Goal: Transaction & Acquisition: Purchase product/service

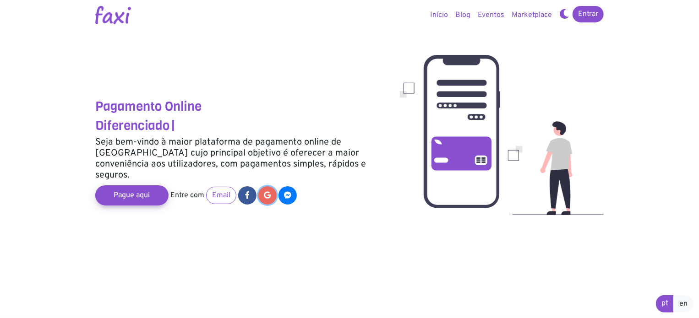
click at [267, 192] on icon at bounding box center [267, 195] width 7 height 7
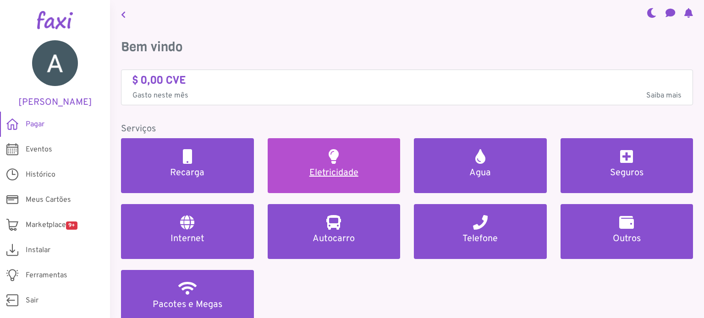
click at [307, 159] on link "Eletricidade" at bounding box center [334, 165] width 133 height 55
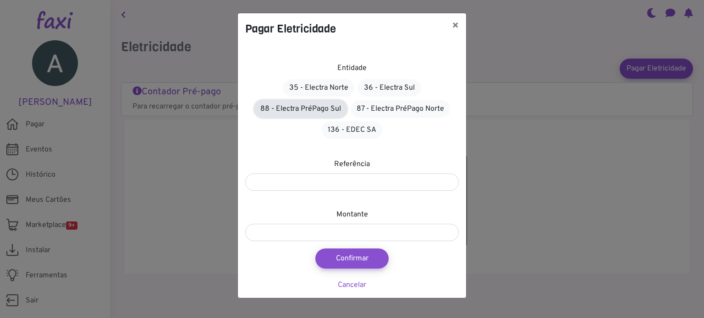
click at [293, 110] on link "88 - Electra PréPago Sul" at bounding box center [300, 108] width 93 height 17
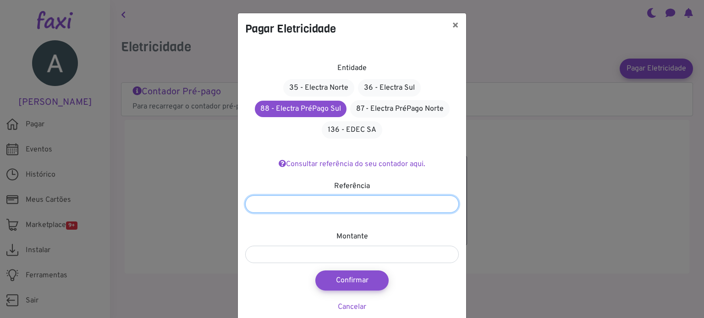
click at [354, 198] on input "number" at bounding box center [352, 204] width 214 height 17
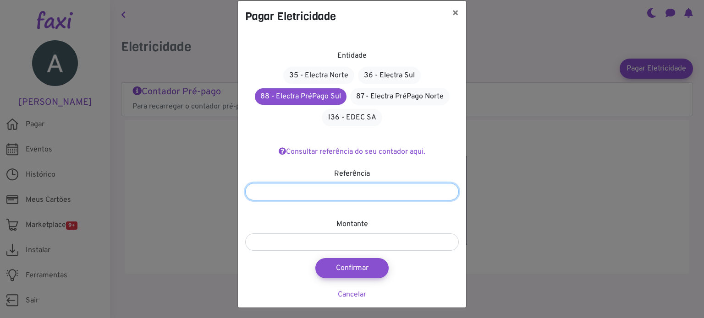
scroll to position [14, 0]
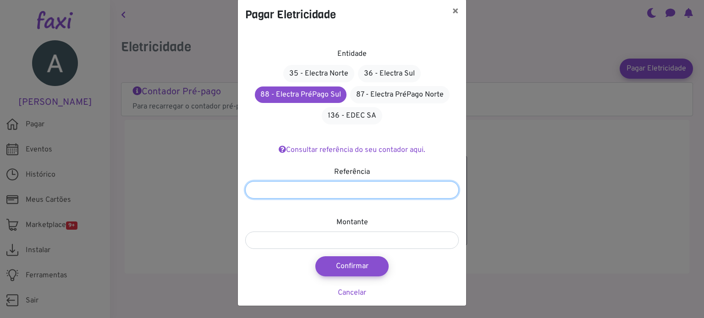
type input "********"
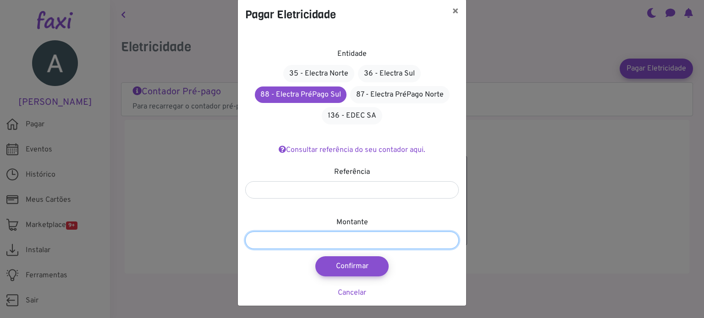
click at [334, 236] on input "number" at bounding box center [352, 240] width 214 height 17
type input "****"
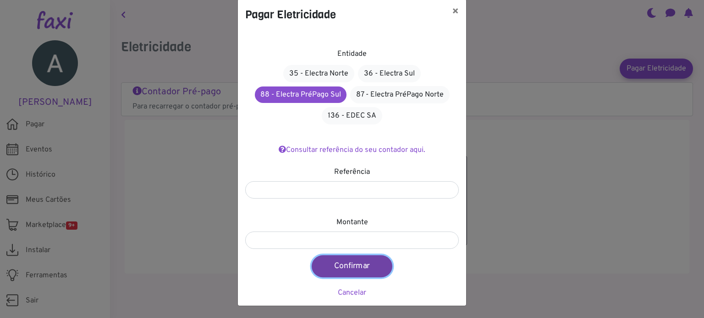
click at [363, 270] on button "Confirmar" at bounding box center [352, 267] width 81 height 22
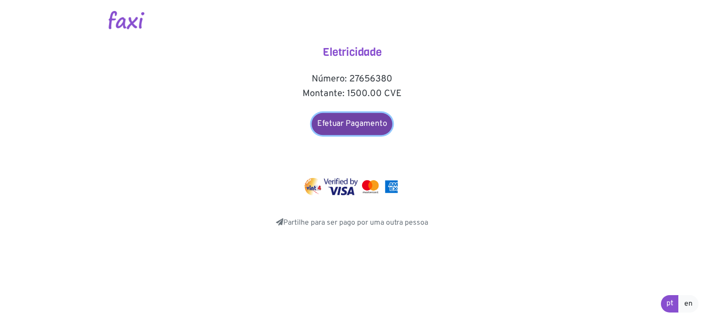
click at [328, 125] on link "Efetuar Pagamento" at bounding box center [352, 124] width 81 height 22
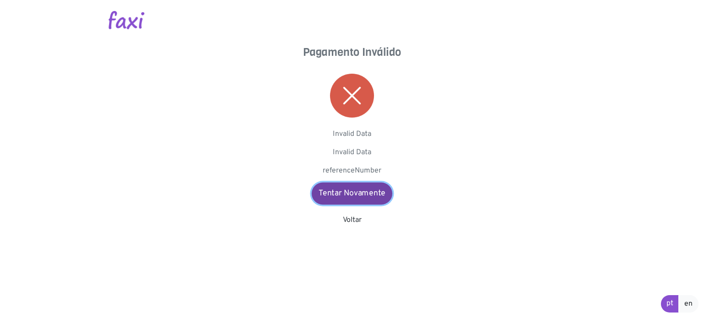
click at [378, 198] on link "Tentar Novamente" at bounding box center [352, 194] width 81 height 22
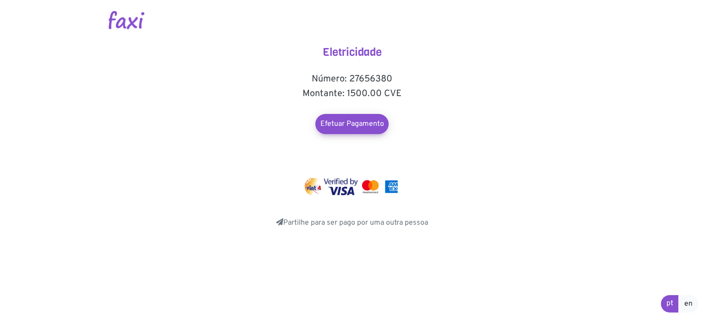
click at [313, 186] on img at bounding box center [313, 186] width 18 height 17
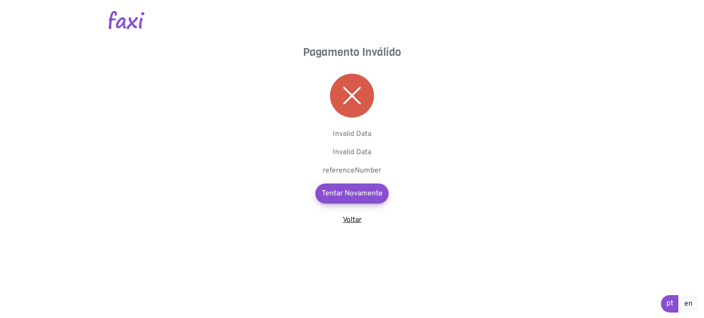
click at [350, 223] on link "Voltar" at bounding box center [352, 220] width 19 height 9
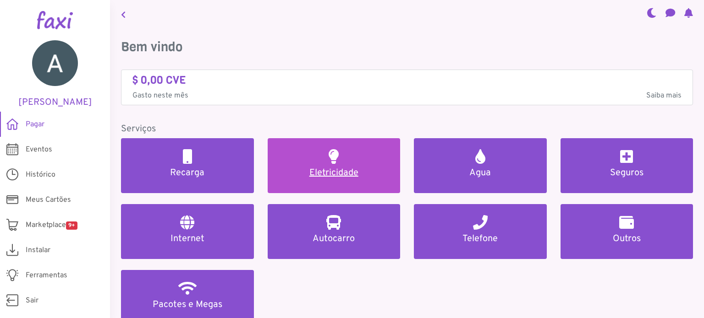
click at [345, 175] on h5 "Eletricidade" at bounding box center [334, 173] width 111 height 11
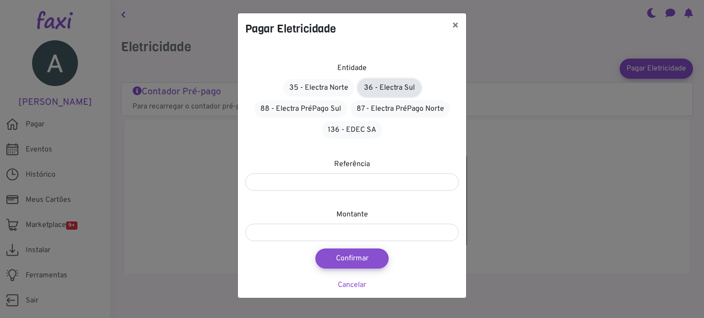
click at [403, 88] on link "36 - Electra Sul" at bounding box center [389, 87] width 63 height 17
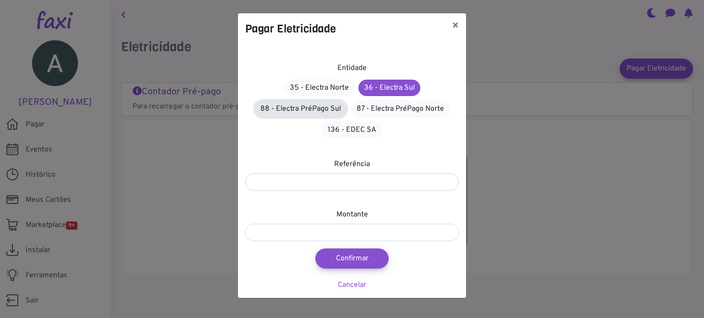
click at [315, 110] on link "88 - Electra PréPago Sul" at bounding box center [300, 108] width 93 height 17
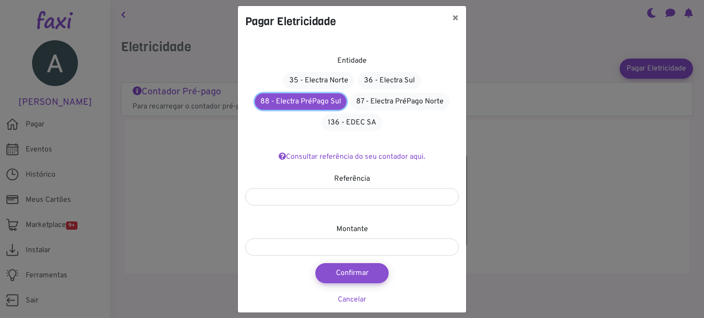
scroll to position [14, 0]
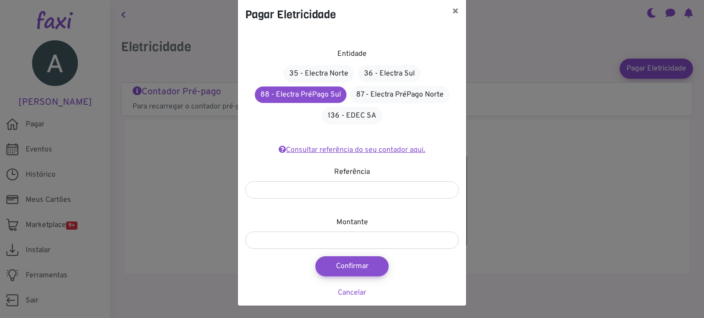
click at [328, 152] on link "Consultar referência do seu contador aqui." at bounding box center [352, 150] width 147 height 9
click at [392, 73] on link "36 - Electra Sul" at bounding box center [389, 73] width 63 height 17
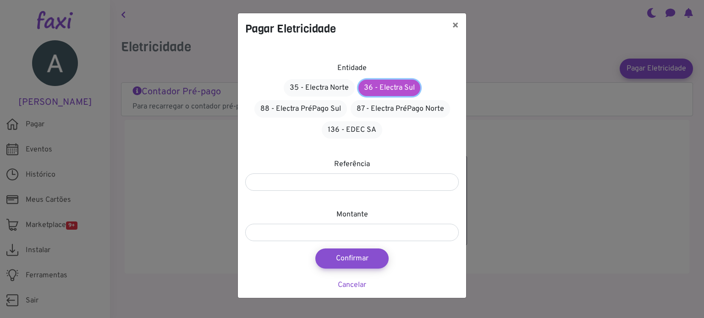
scroll to position [0, 0]
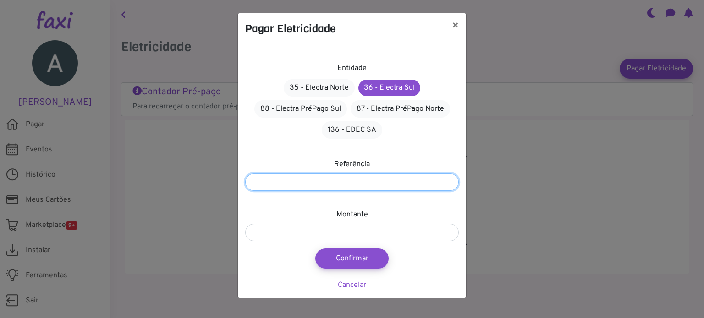
click at [340, 178] on input "number" at bounding box center [352, 182] width 214 height 17
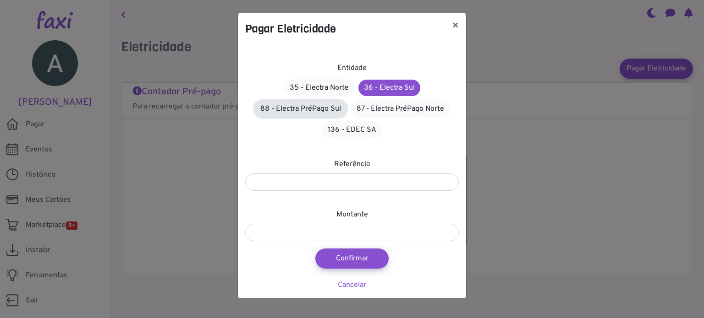
click at [308, 100] on link "88 - Electra PréPago Sul" at bounding box center [300, 108] width 93 height 17
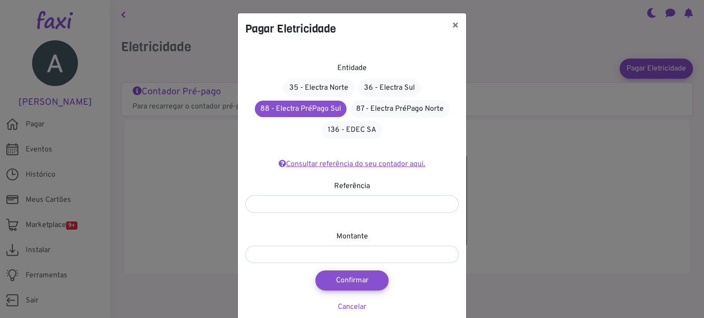
click at [362, 166] on link "Consultar referência do seu contador aqui." at bounding box center [352, 164] width 147 height 9
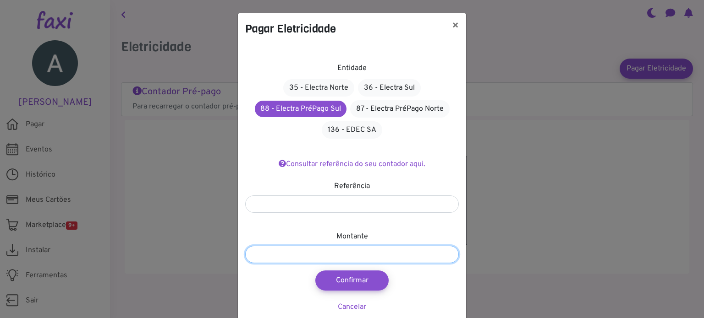
click at [484, 256] on div "Pagar Eletricidade × Entidade 35 - Electra Norte 36 - Electra Sul 88 - Electra …" at bounding box center [352, 159] width 704 height 318
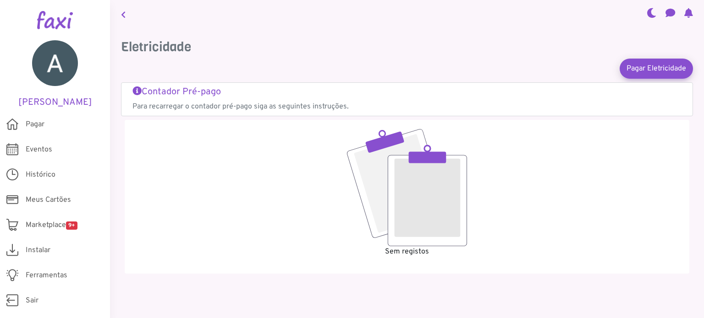
click at [200, 91] on h5 "Contador Pré-pago" at bounding box center [406, 92] width 549 height 11
click at [57, 60] on img at bounding box center [55, 63] width 46 height 46
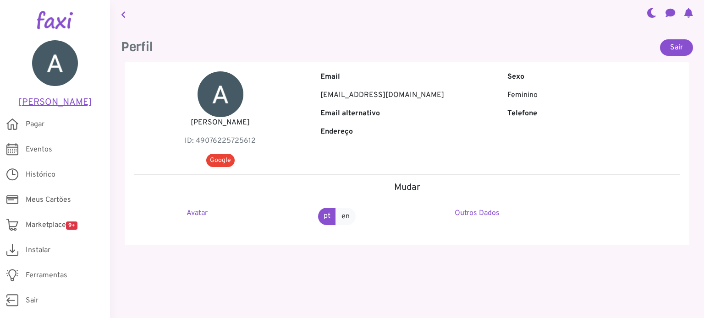
click at [57, 60] on img at bounding box center [55, 63] width 46 height 46
click at [50, 21] on img at bounding box center [55, 20] width 36 height 18
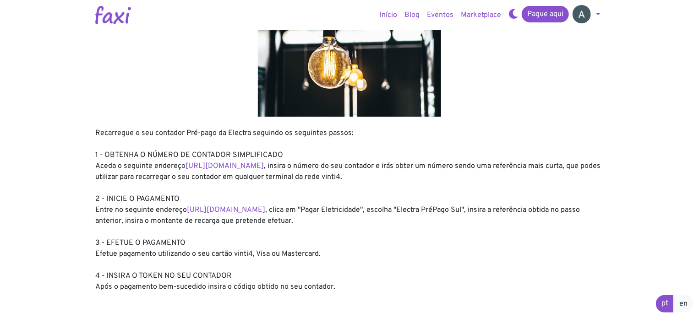
scroll to position [92, 0]
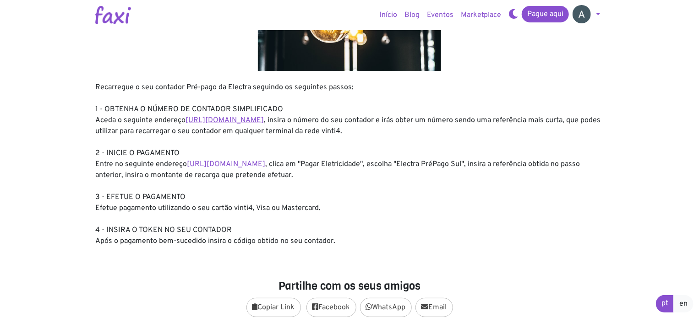
click at [264, 121] on link "https://entidadeservico.vinti4.cv/prepago" at bounding box center [225, 120] width 78 height 9
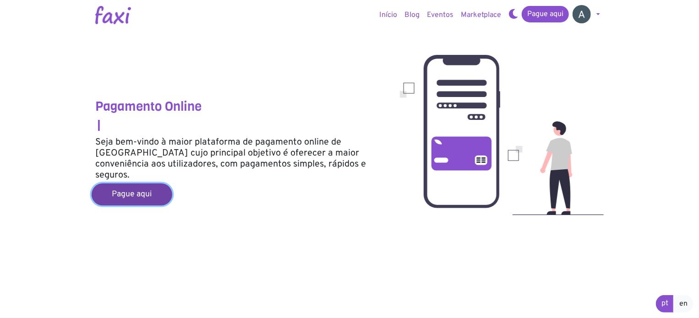
click at [142, 186] on link "Pague aqui" at bounding box center [132, 195] width 81 height 22
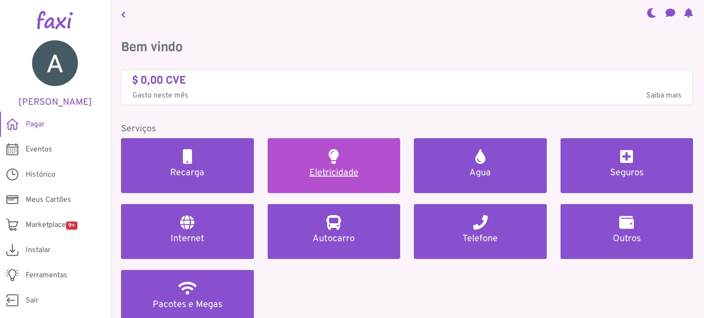
click at [342, 168] on h5 "Eletricidade" at bounding box center [334, 173] width 111 height 11
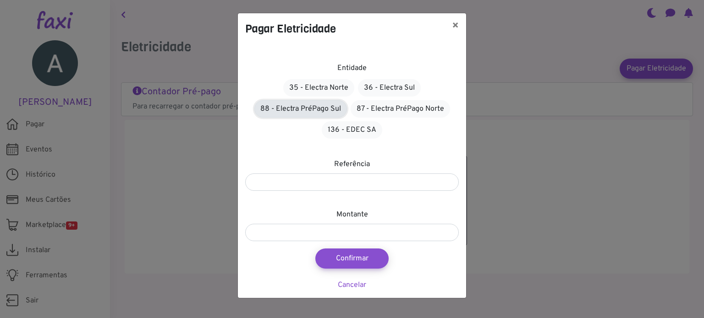
click at [319, 110] on link "88 - Electra PréPago Sul" at bounding box center [300, 108] width 93 height 17
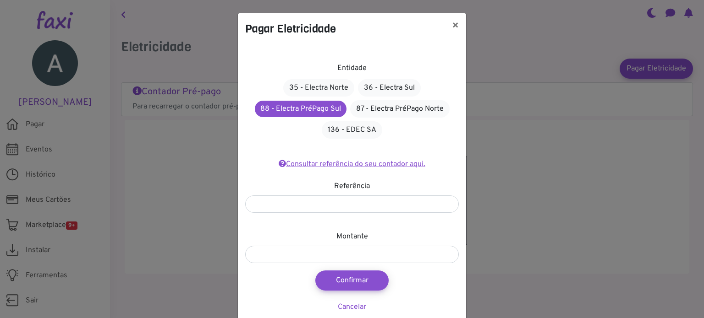
click at [368, 164] on link "Consultar referência do seu contador aqui." at bounding box center [352, 164] width 147 height 9
click at [392, 164] on link "Consultar referência do seu contador aqui." at bounding box center [352, 164] width 147 height 9
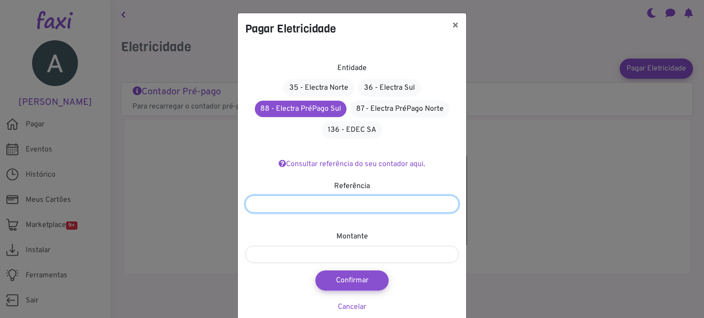
click at [395, 198] on input "number" at bounding box center [352, 204] width 214 height 17
type input "********"
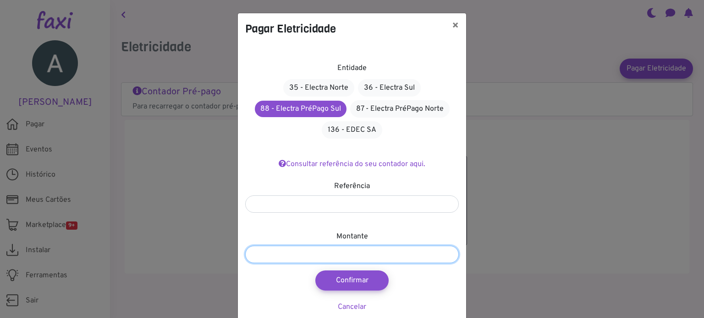
click at [396, 258] on input "number" at bounding box center [352, 254] width 214 height 17
type input "****"
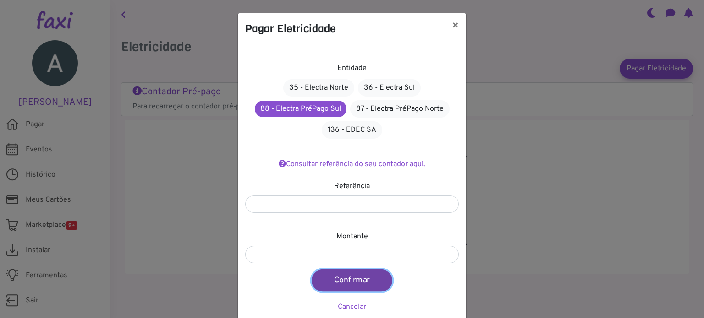
click at [363, 279] on button "Confirmar" at bounding box center [352, 281] width 81 height 22
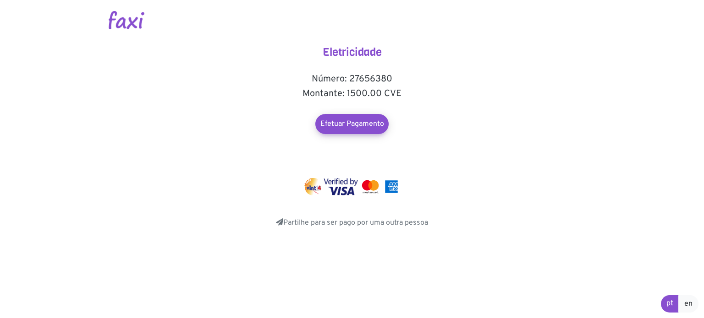
click at [316, 187] on img at bounding box center [313, 186] width 18 height 17
click at [317, 187] on img at bounding box center [313, 186] width 18 height 17
click at [373, 122] on link "Efetuar Pagamento" at bounding box center [352, 124] width 81 height 22
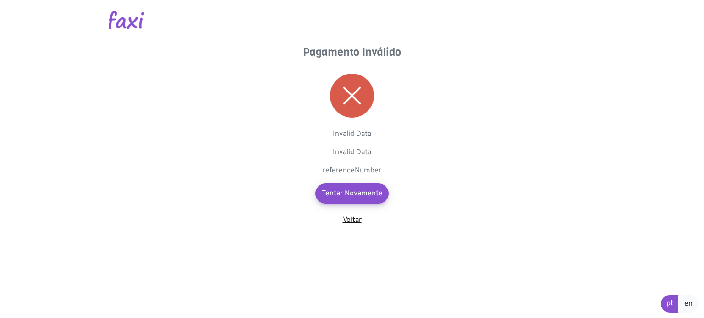
click at [357, 216] on link "Voltar" at bounding box center [352, 220] width 19 height 9
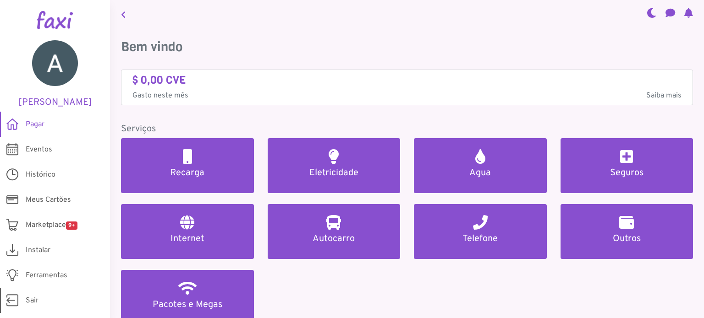
click at [14, 301] on icon at bounding box center [12, 301] width 12 height 18
